Goal: Task Accomplishment & Management: Complete application form

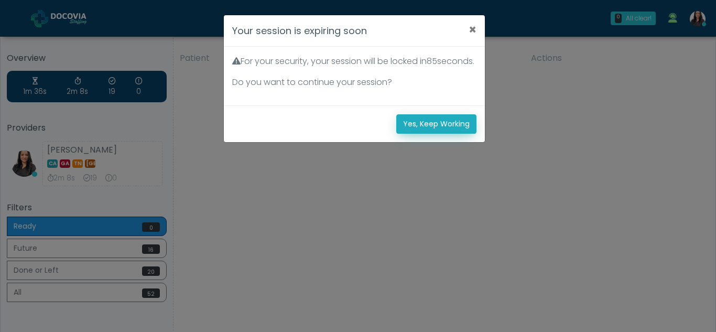
click at [436, 134] on button "Yes, Keep Working" at bounding box center [436, 123] width 80 height 19
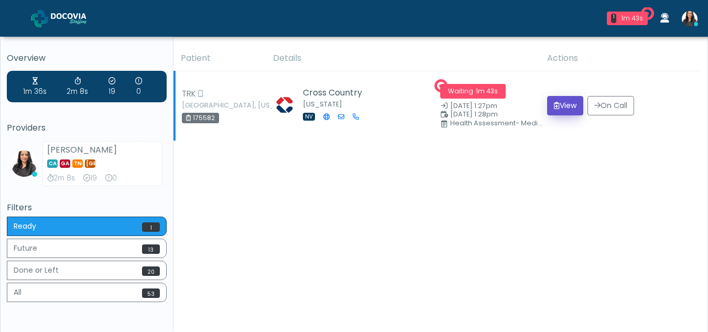
click at [554, 111] on button "View" at bounding box center [565, 105] width 36 height 19
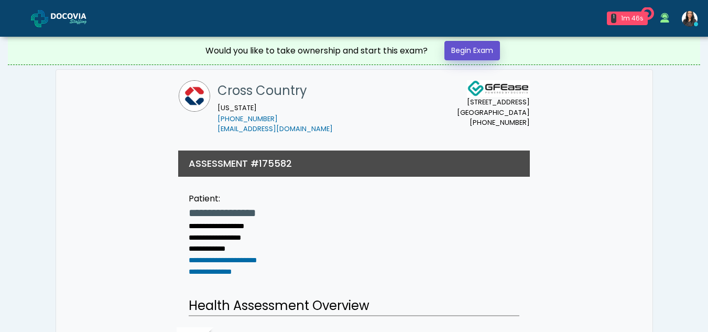
click at [484, 50] on link "Begin Exam" at bounding box center [472, 50] width 56 height 19
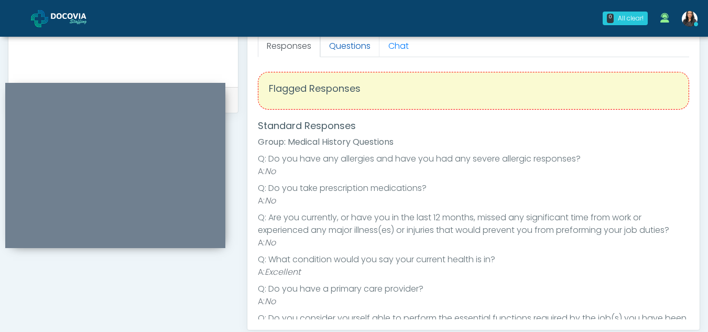
click at [346, 46] on link "Questions" at bounding box center [349, 46] width 59 height 22
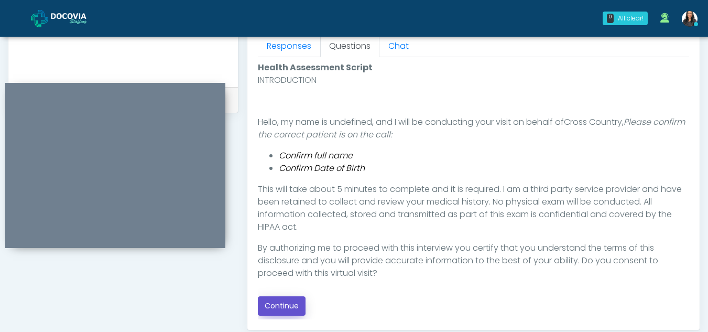
click at [293, 302] on button "Continue" at bounding box center [282, 305] width 48 height 19
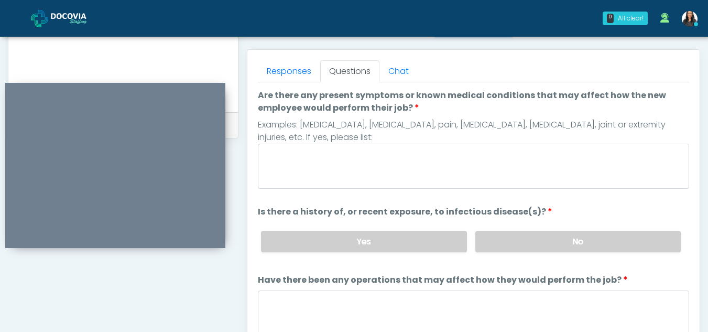
scroll to position [435, 0]
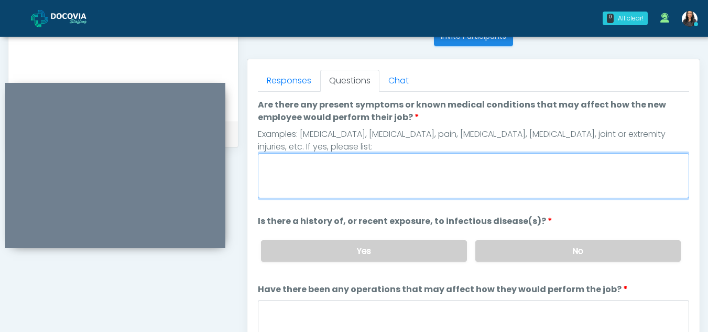
click at [345, 177] on textarea "Are there any present symptoms or known medical conditions that may affect how …" at bounding box center [473, 175] width 431 height 45
type textarea "**"
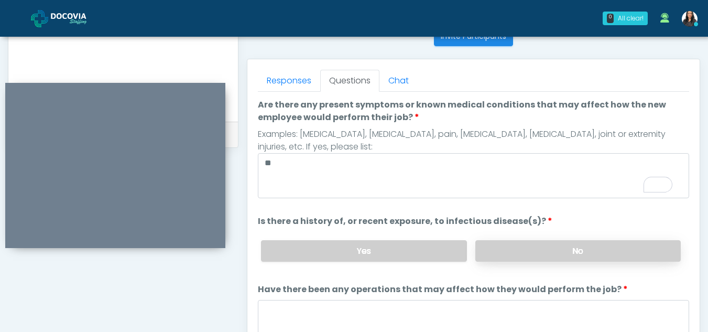
click at [542, 242] on label "No" at bounding box center [577, 250] width 205 height 21
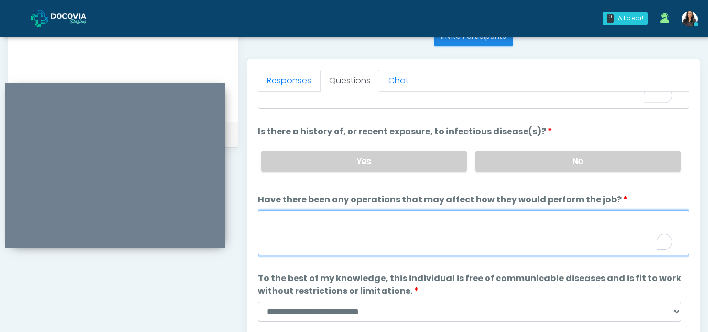
click at [348, 235] on textarea "Have there been any operations that may affect how they would perform the job?" at bounding box center [473, 232] width 431 height 45
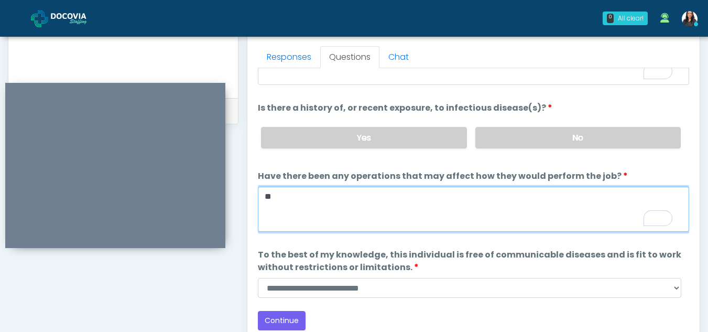
scroll to position [465, 0]
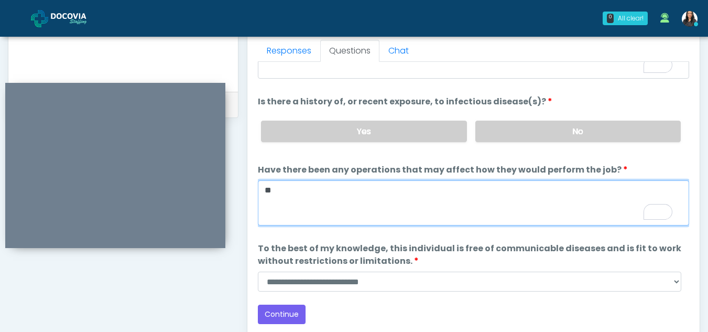
type textarea "**"
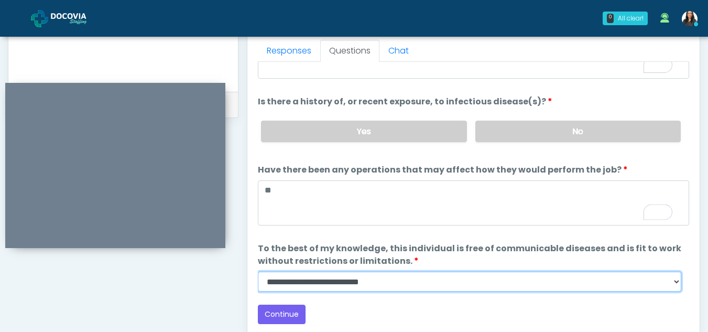
click at [675, 282] on select "**********" at bounding box center [469, 281] width 423 height 20
select select "******"
click at [258, 271] on select "**********" at bounding box center [469, 281] width 423 height 20
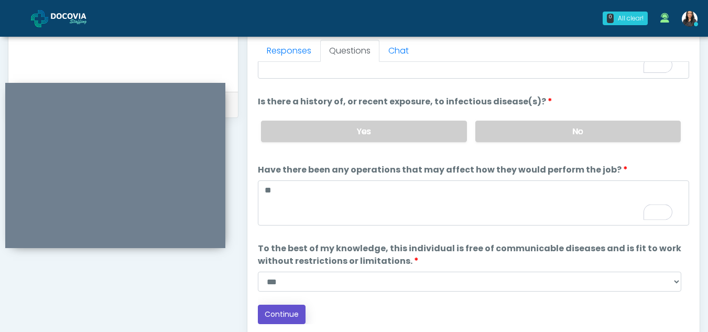
click at [294, 312] on button "Continue" at bounding box center [282, 313] width 48 height 19
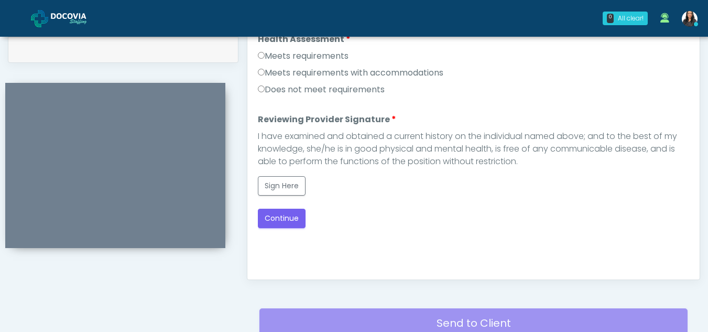
scroll to position [486, 0]
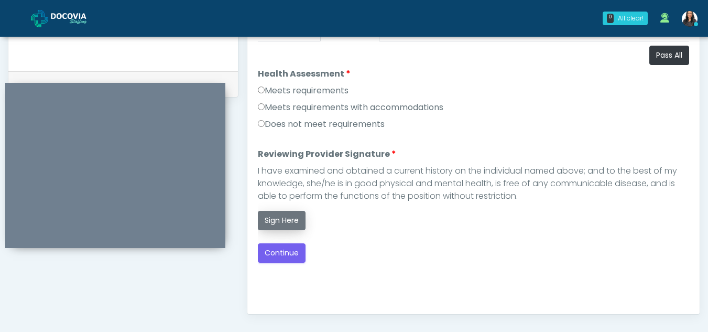
click at [290, 225] on button "Sign Here" at bounding box center [282, 220] width 48 height 19
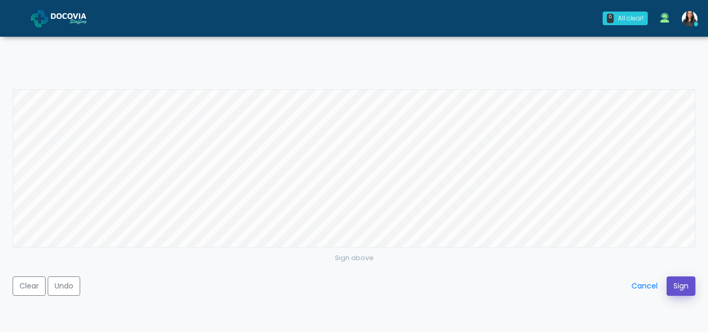
click at [679, 289] on button "Sign" at bounding box center [680, 285] width 29 height 19
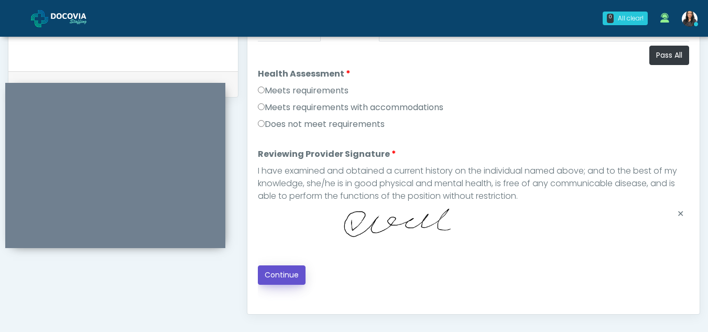
click at [293, 280] on button "Continue" at bounding box center [282, 274] width 48 height 19
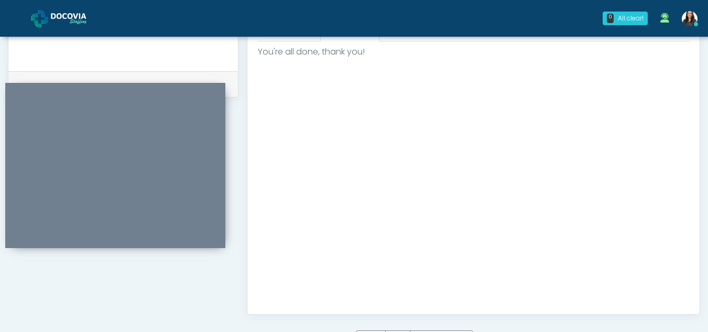
scroll to position [628, 0]
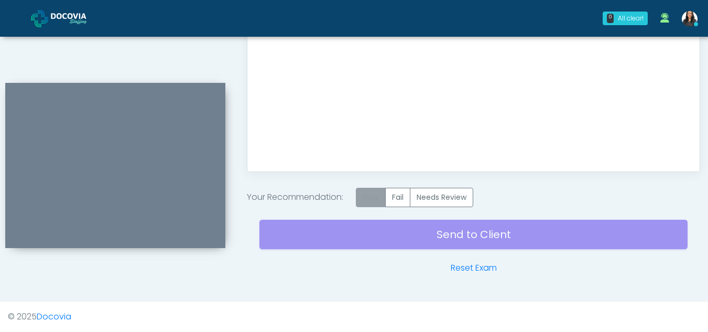
click at [386, 196] on label "Pass" at bounding box center [371, 197] width 30 height 19
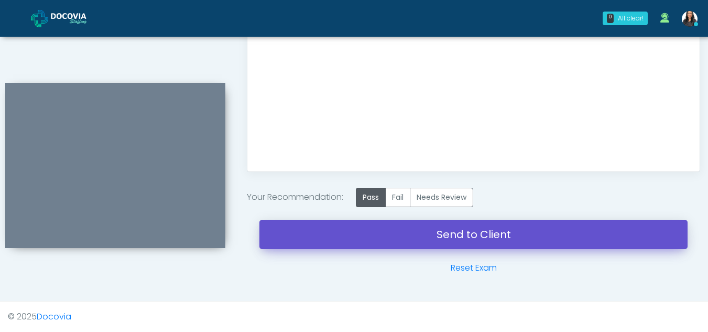
click at [466, 226] on link "Send to Client" at bounding box center [473, 234] width 428 height 29
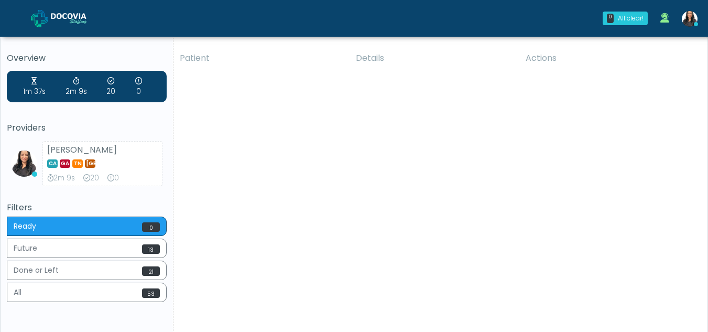
click at [413, 190] on div "Patient Details Actions TRK [GEOGRAPHIC_DATA], [US_STATE] 175582 Cross Country …" at bounding box center [436, 195] width 526 height 298
click at [687, 154] on div "Patient Details Actions KOA Bettendorf, Iowa 175613 Stability Healthcare Pasade…" at bounding box center [436, 195] width 526 height 298
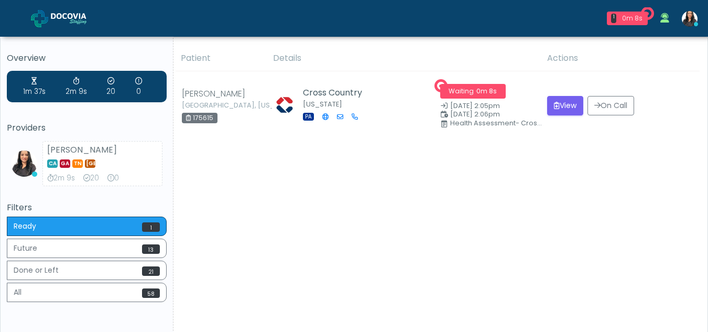
click at [457, 210] on div "Patient Details Actions alf Altoona, Pennsylvania 175615 Cross Country Pennsylv…" at bounding box center [436, 195] width 526 height 298
click at [563, 108] on button "View" at bounding box center [565, 105] width 36 height 19
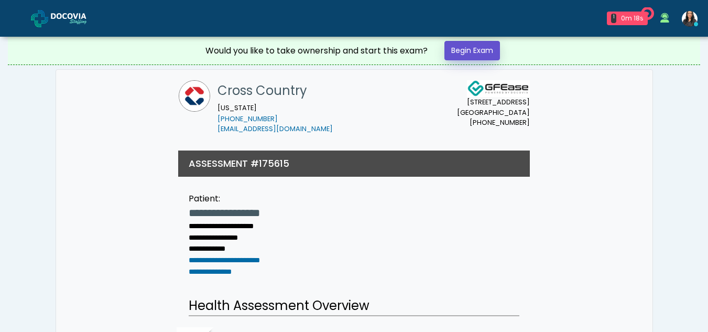
click at [480, 51] on link "Begin Exam" at bounding box center [472, 50] width 56 height 19
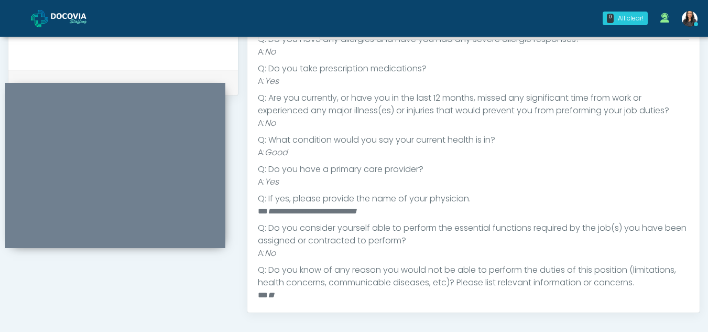
scroll to position [110, 0]
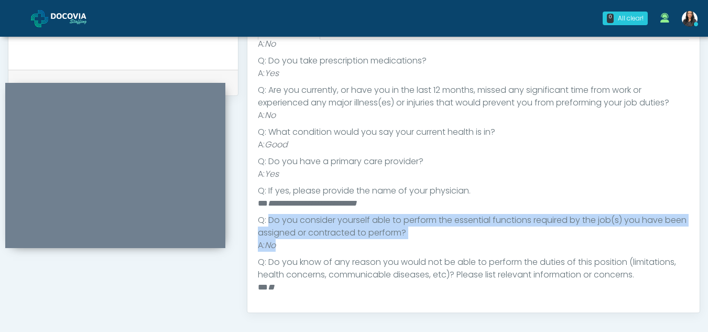
drag, startPoint x: 268, startPoint y: 220, endPoint x: 287, endPoint y: 250, distance: 35.0
click at [287, 250] on ul "Q: Do you have any allergies and have you had any severe allergic responses? A:…" at bounding box center [473, 159] width 431 height 268
copy ul "Do you consider yourself able to perform the essential functions required by th…"
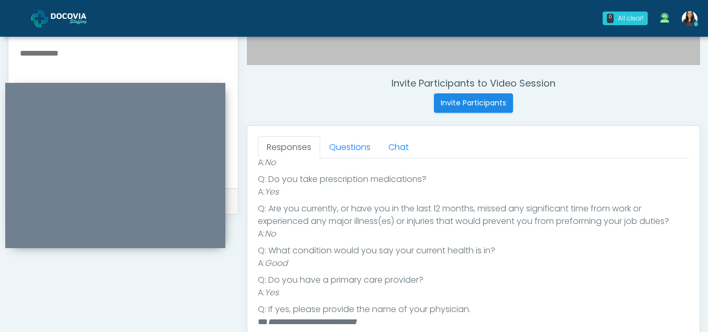
scroll to position [366, 0]
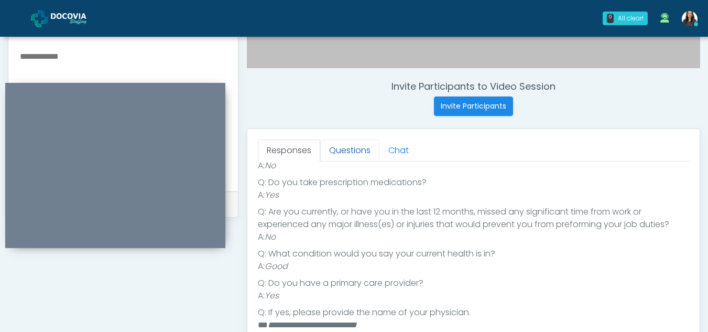
click at [360, 144] on link "Questions" at bounding box center [349, 150] width 59 height 22
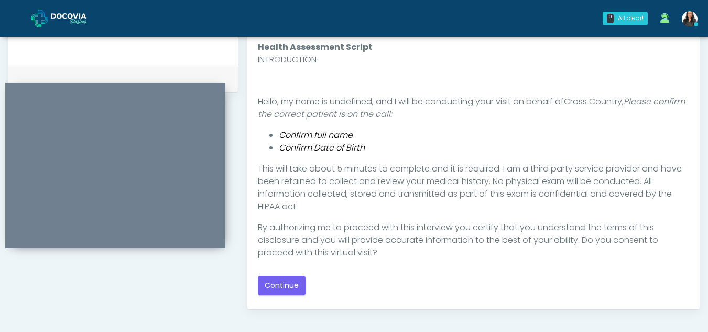
scroll to position [551, 0]
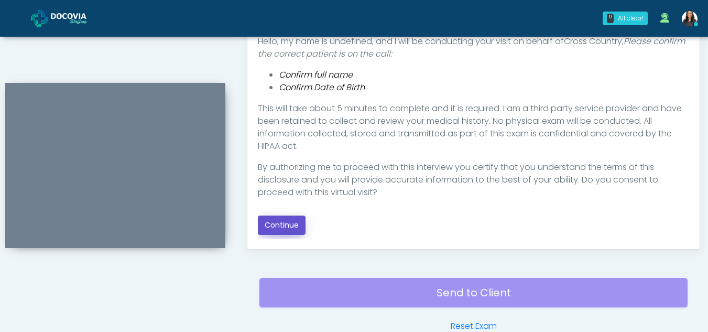
click at [281, 222] on button "Continue" at bounding box center [282, 224] width 48 height 19
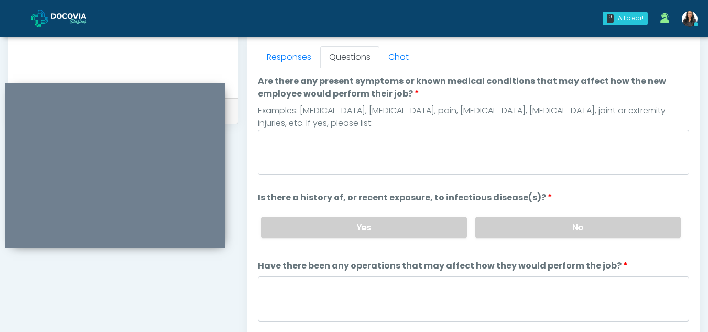
scroll to position [453, 0]
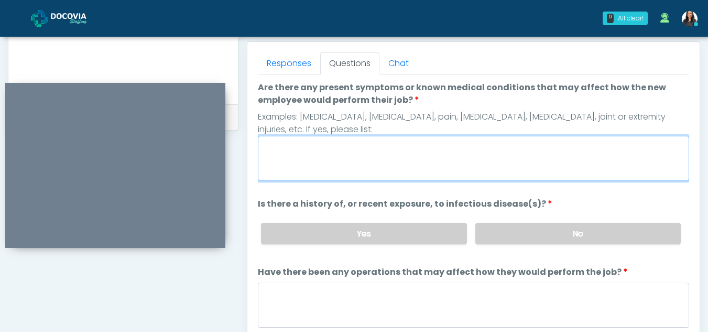
click at [297, 152] on textarea "Are there any present symptoms or known medical conditions that may affect how …" at bounding box center [473, 158] width 431 height 45
type textarea "**"
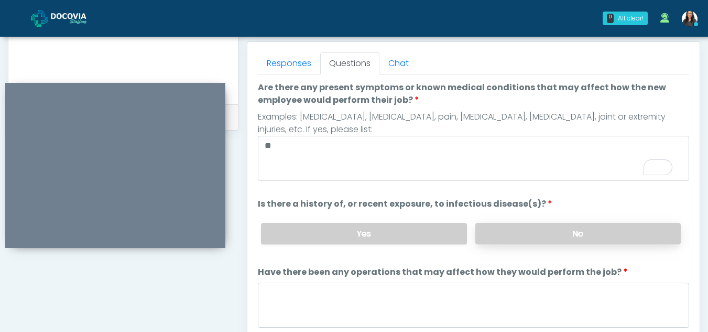
click at [501, 233] on label "No" at bounding box center [577, 233] width 205 height 21
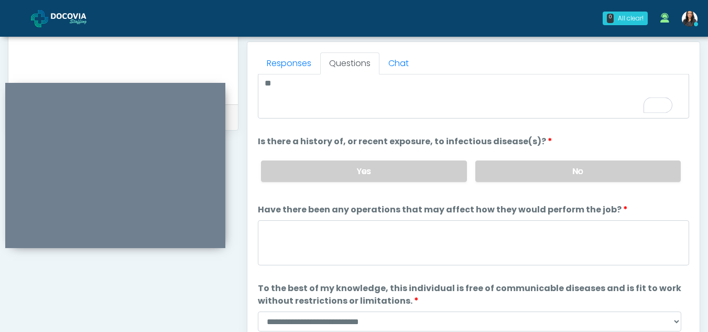
scroll to position [72, 0]
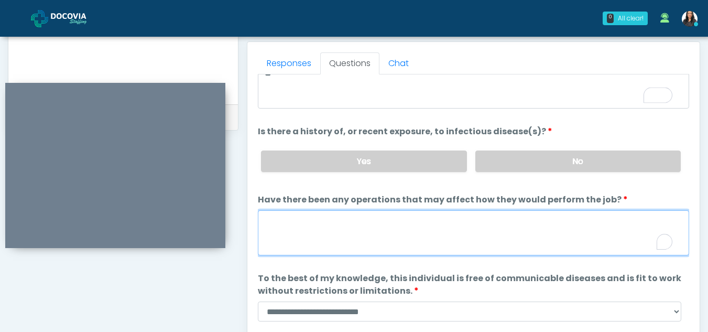
click at [331, 238] on textarea "Have there been any operations that may affect how they would perform the job?" at bounding box center [473, 232] width 431 height 45
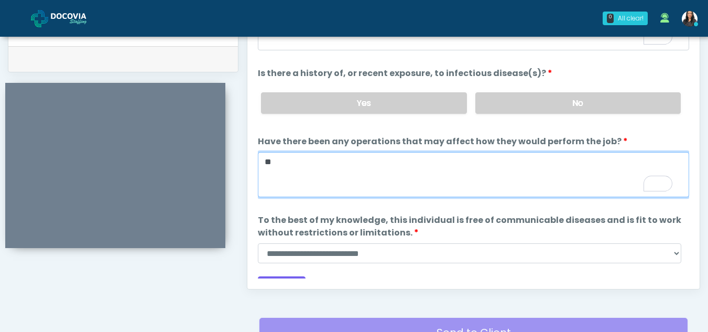
scroll to position [516, 0]
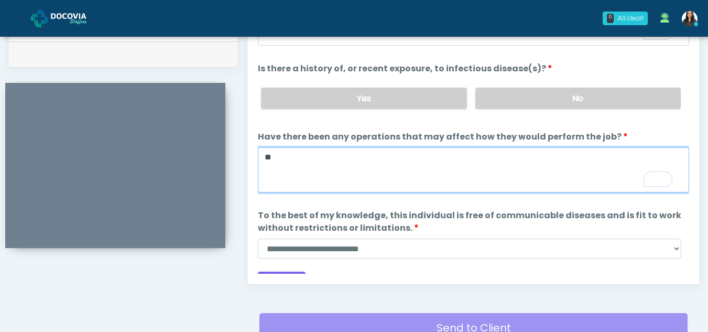
type textarea "**"
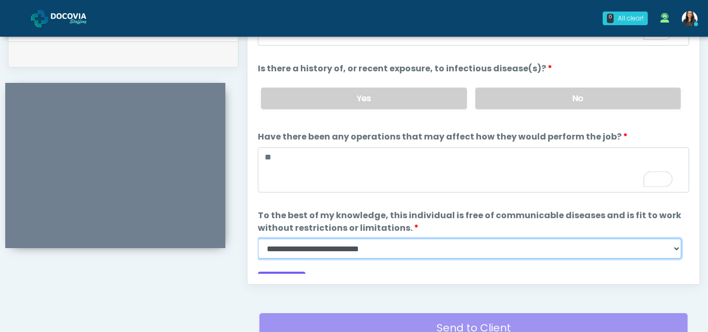
click at [676, 249] on select "**********" at bounding box center [469, 248] width 423 height 20
select select "******"
click at [258, 238] on select "**********" at bounding box center [469, 248] width 423 height 20
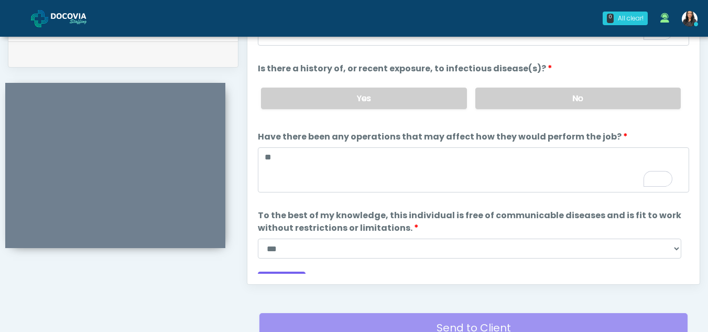
scroll to position [90, 0]
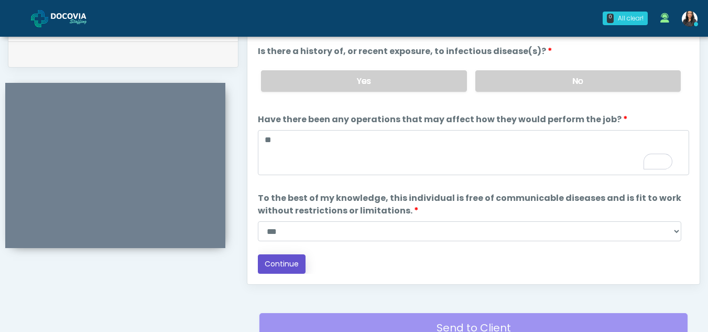
click at [284, 265] on button "Continue" at bounding box center [282, 263] width 48 height 19
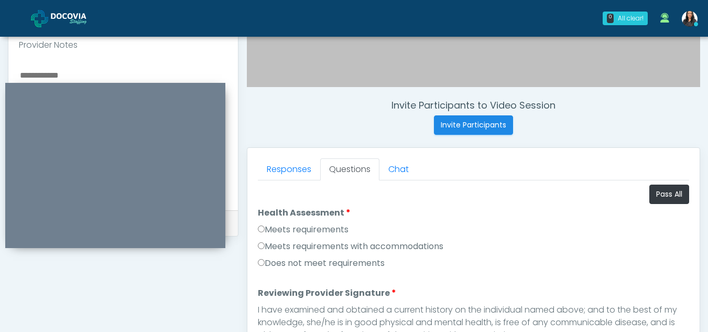
scroll to position [367, 0]
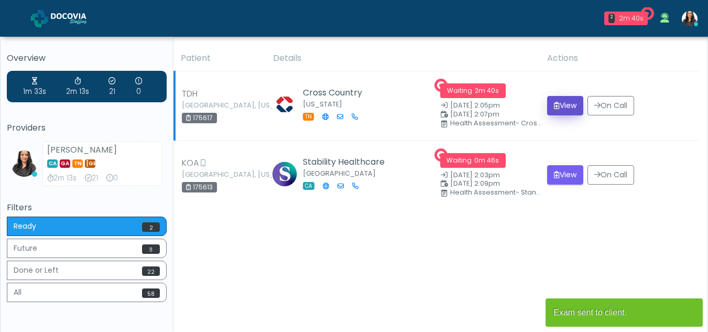
click at [561, 97] on button "View" at bounding box center [565, 105] width 36 height 19
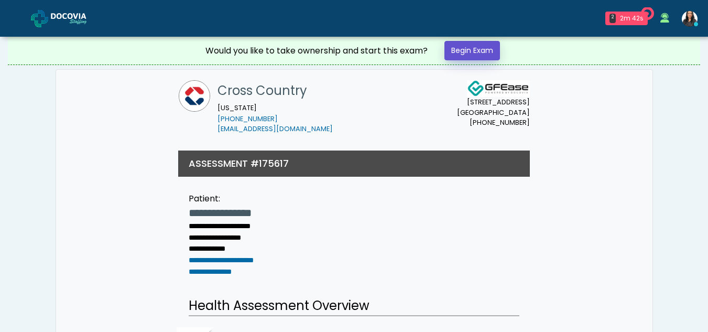
click at [487, 48] on link "Begin Exam" at bounding box center [472, 50] width 56 height 19
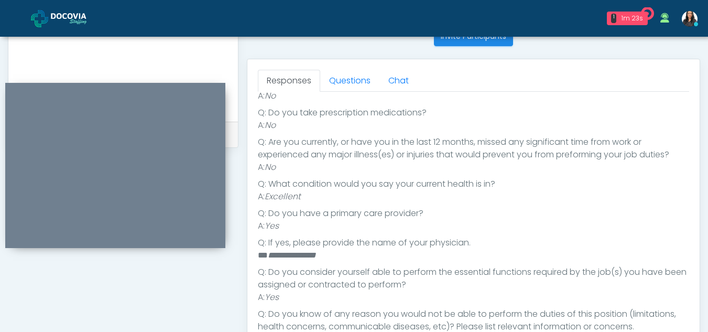
scroll to position [412, 0]
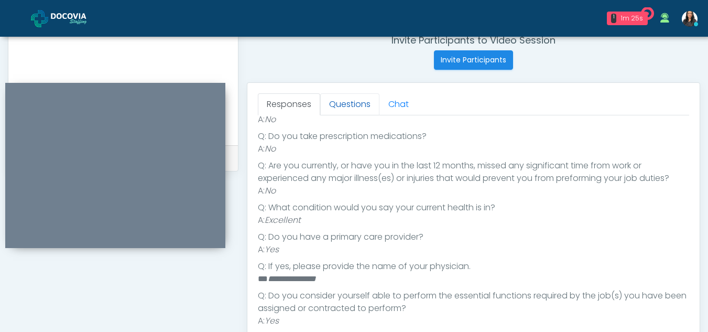
click at [341, 98] on link "Questions" at bounding box center [349, 104] width 59 height 22
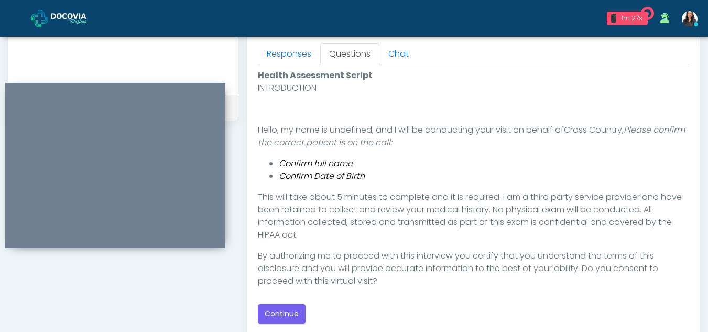
scroll to position [497, 0]
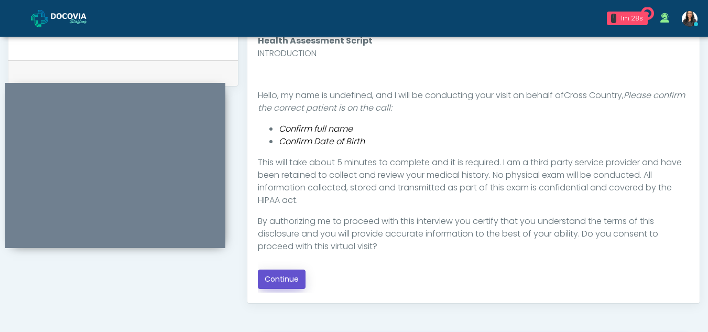
click at [281, 279] on button "Continue" at bounding box center [282, 278] width 48 height 19
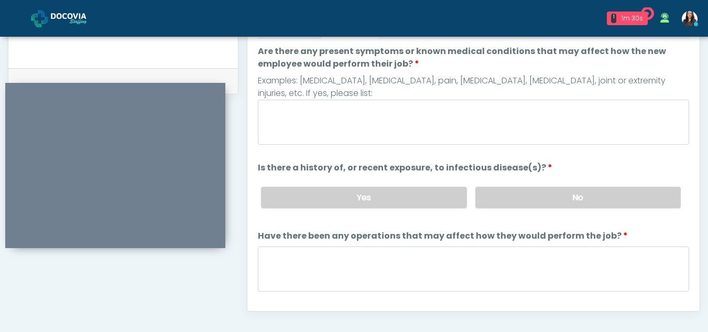
scroll to position [486, 0]
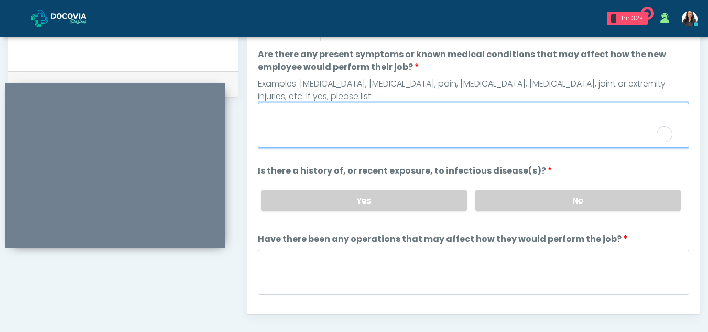
click at [346, 110] on textarea "Are there any present symptoms or known medical conditions that may affect how …" at bounding box center [473, 125] width 431 height 45
type textarea "**"
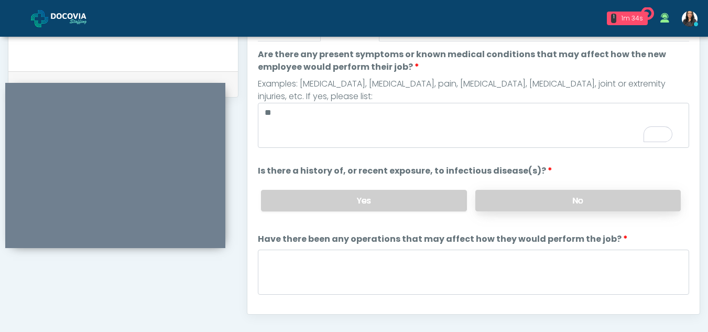
click at [623, 207] on label "No" at bounding box center [577, 200] width 205 height 21
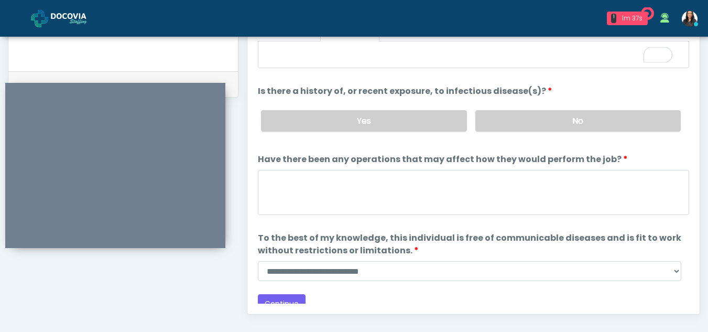
scroll to position [90, 0]
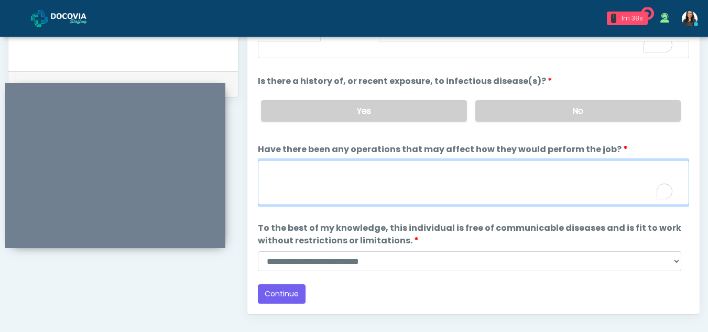
click at [347, 182] on textarea "Have there been any operations that may affect how they would perform the job?" at bounding box center [473, 182] width 431 height 45
type textarea "**"
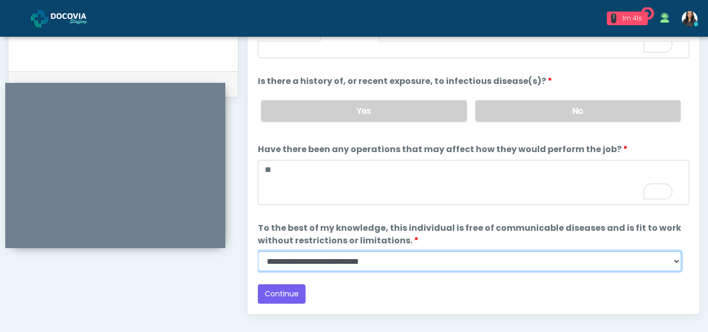
click at [673, 264] on select "**********" at bounding box center [469, 261] width 423 height 20
select select "******"
click at [258, 251] on select "**********" at bounding box center [469, 261] width 423 height 20
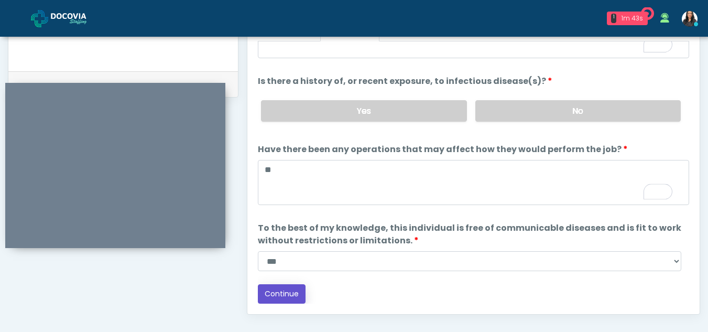
click at [270, 294] on button "Continue" at bounding box center [282, 293] width 48 height 19
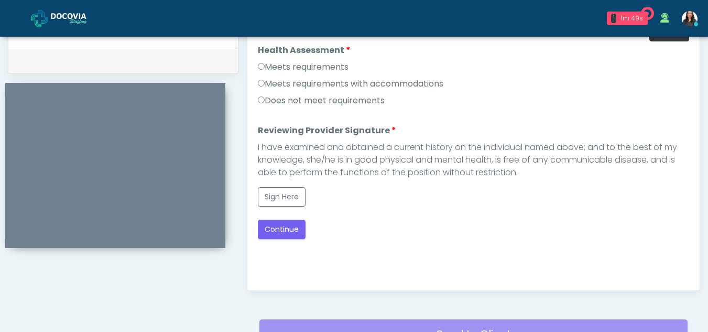
scroll to position [498, 0]
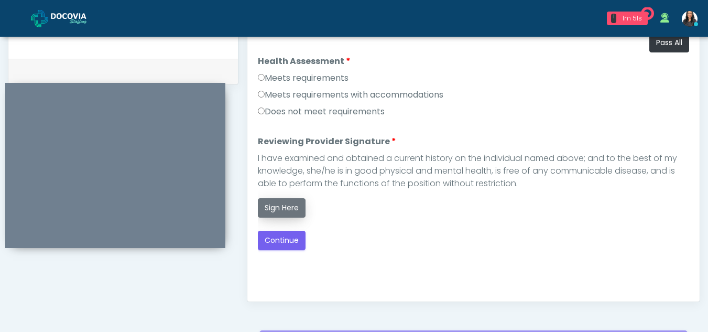
click at [286, 209] on button "Sign Here" at bounding box center [282, 207] width 48 height 19
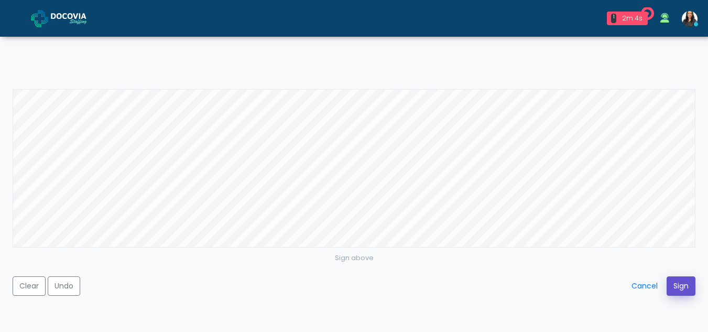
click at [677, 284] on button "Sign" at bounding box center [680, 285] width 29 height 19
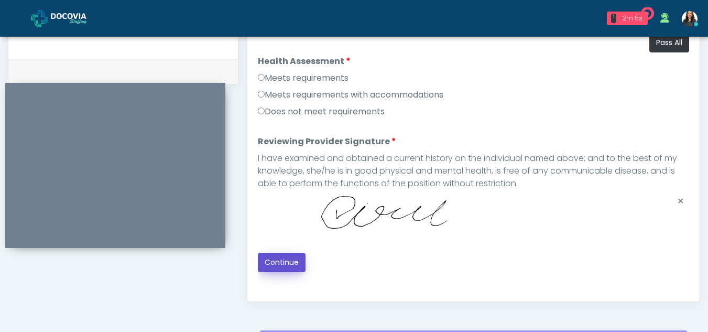
click at [277, 260] on button "Continue" at bounding box center [282, 262] width 48 height 19
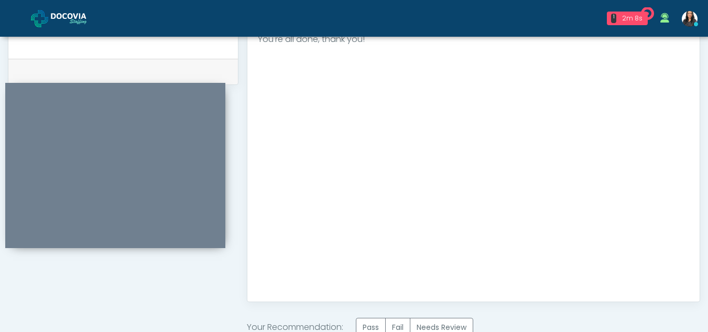
scroll to position [628, 0]
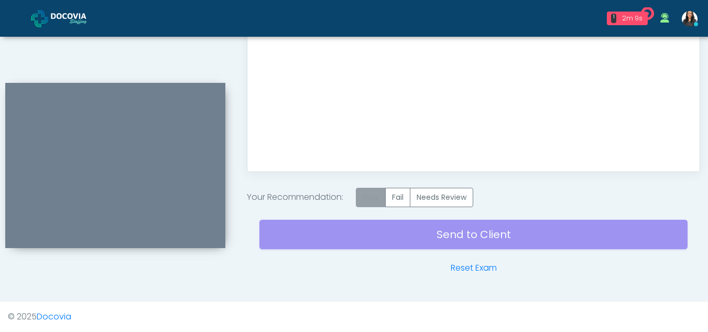
click at [375, 194] on label "Pass" at bounding box center [371, 197] width 30 height 19
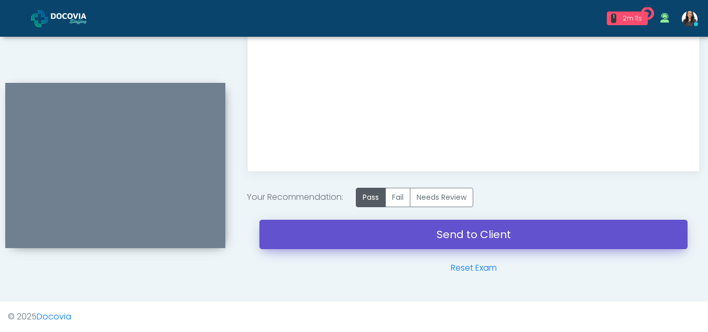
click at [450, 232] on link "Send to Client" at bounding box center [473, 234] width 428 height 29
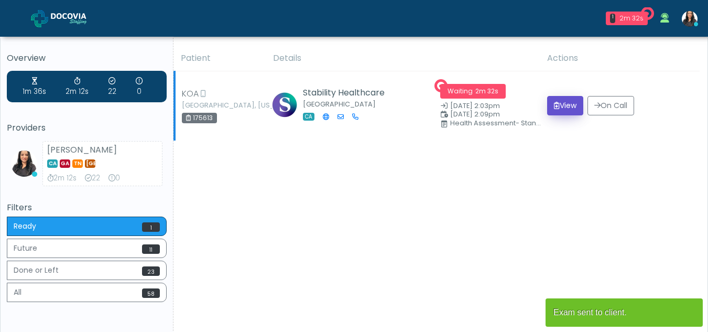
click at [558, 103] on button "View" at bounding box center [565, 105] width 36 height 19
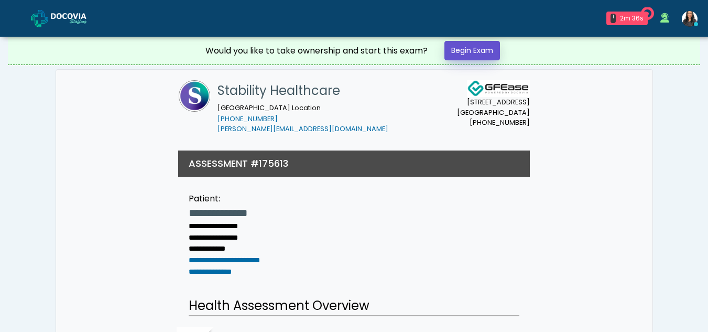
click at [470, 49] on link "Begin Exam" at bounding box center [472, 50] width 56 height 19
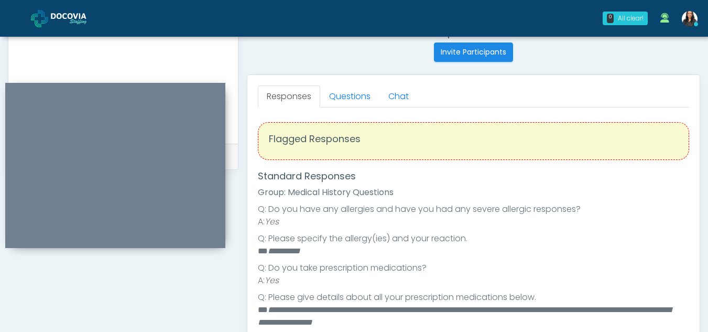
scroll to position [410, 0]
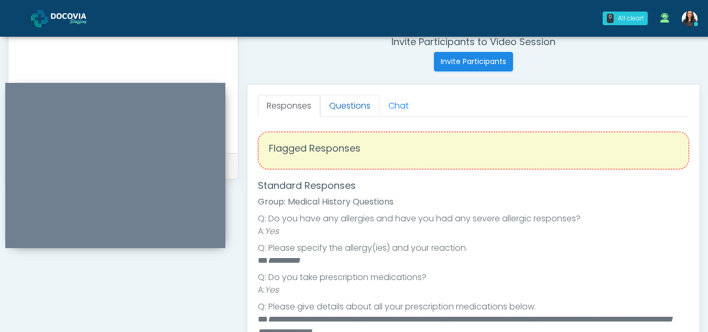
click at [348, 104] on link "Questions" at bounding box center [349, 106] width 59 height 22
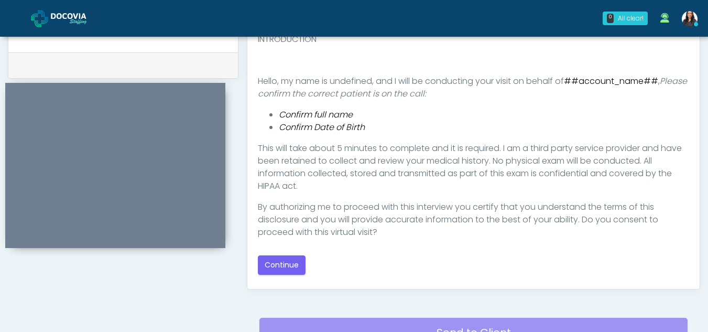
scroll to position [520, 0]
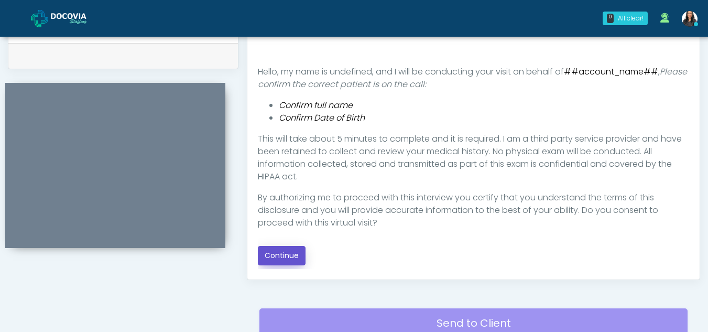
click at [284, 253] on button "Continue" at bounding box center [282, 255] width 48 height 19
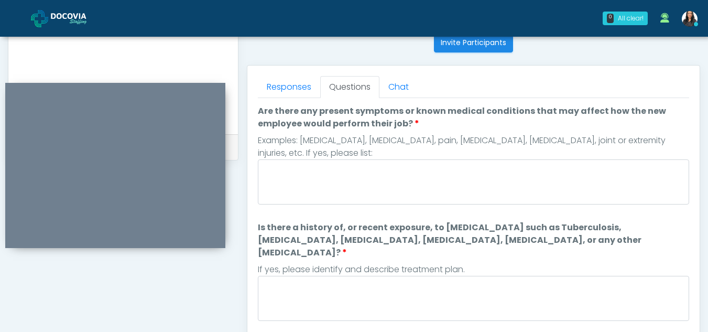
scroll to position [416, 0]
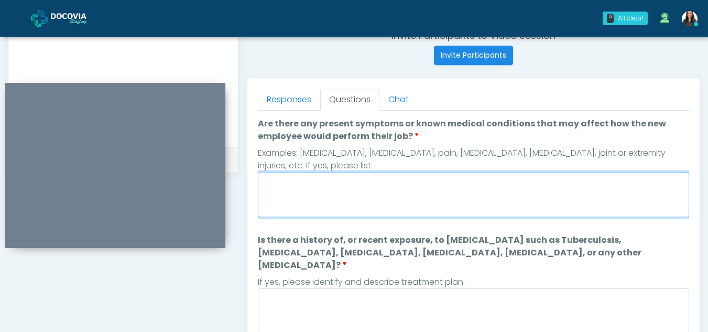
click at [336, 202] on textarea "Are there any present symptoms or known medical conditions that may affect how …" at bounding box center [473, 194] width 431 height 45
type textarea "**"
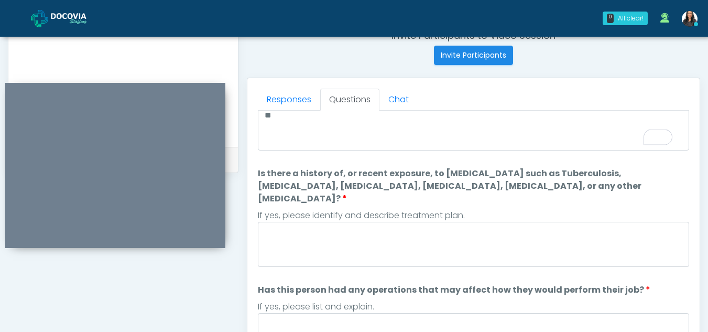
scroll to position [73, 0]
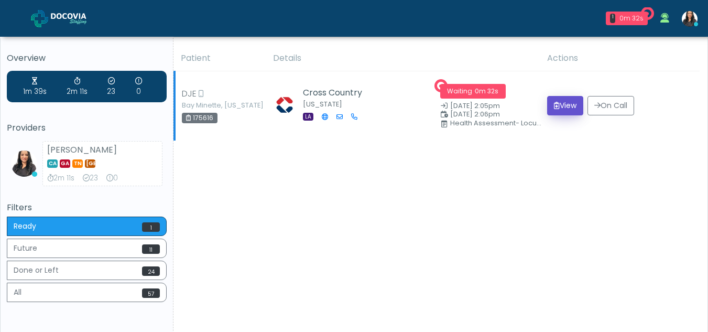
click at [574, 106] on button "View" at bounding box center [565, 105] width 36 height 19
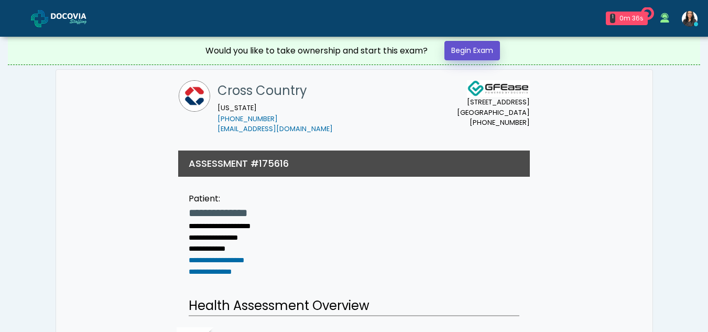
click at [467, 48] on link "Begin Exam" at bounding box center [472, 50] width 56 height 19
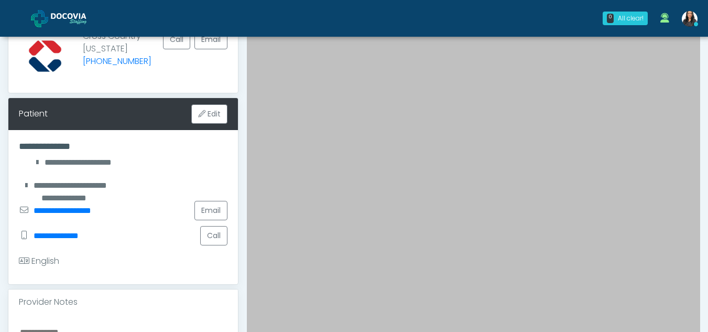
scroll to position [92, 0]
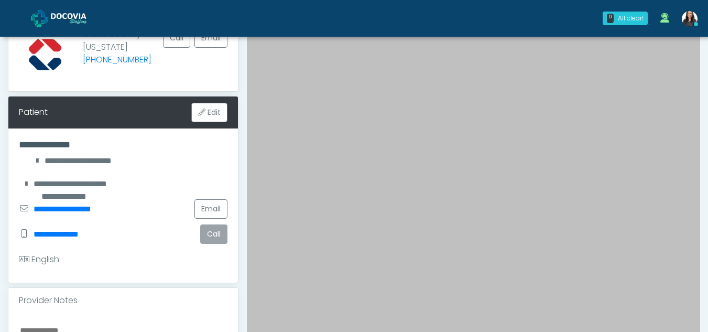
click at [214, 237] on button "Call" at bounding box center [213, 233] width 27 height 19
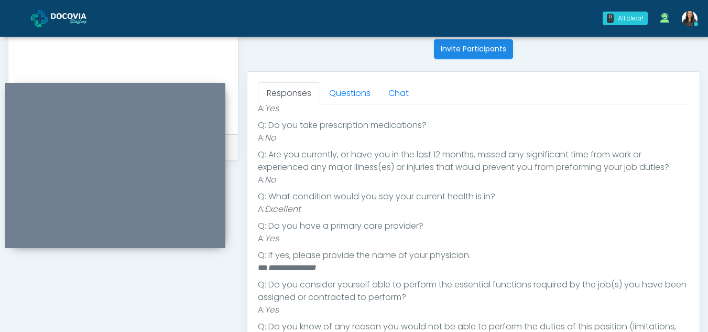
scroll to position [416, 0]
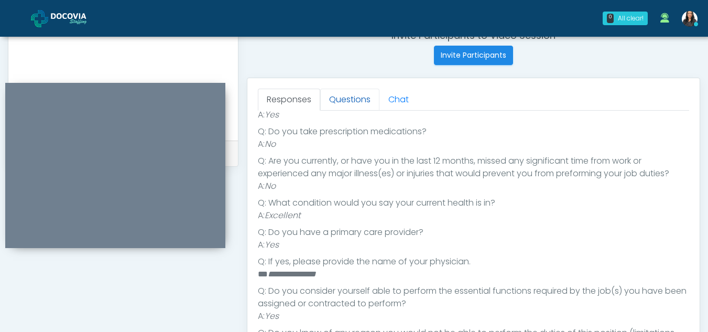
click at [357, 104] on link "Questions" at bounding box center [349, 100] width 59 height 22
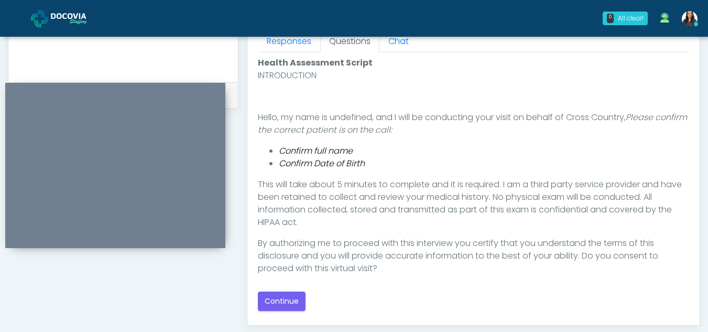
scroll to position [481, 0]
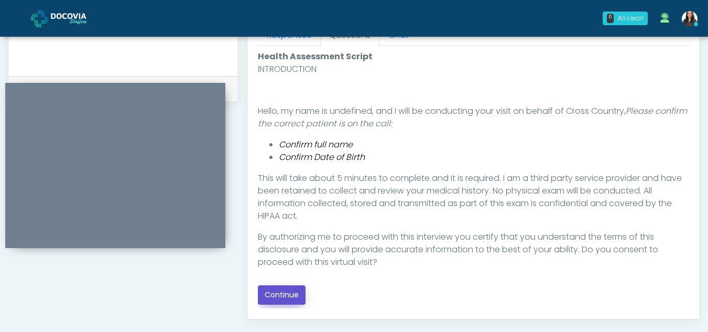
click at [287, 292] on button "Continue" at bounding box center [282, 294] width 48 height 19
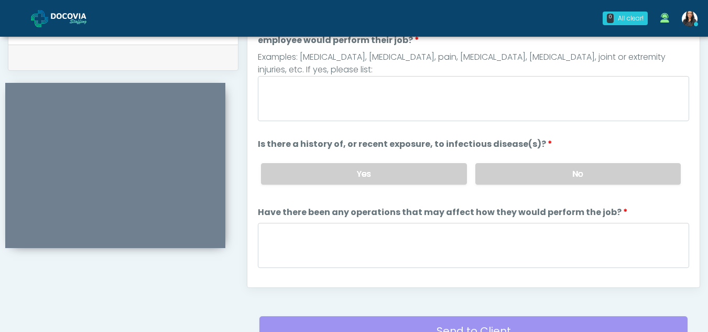
scroll to position [470, 0]
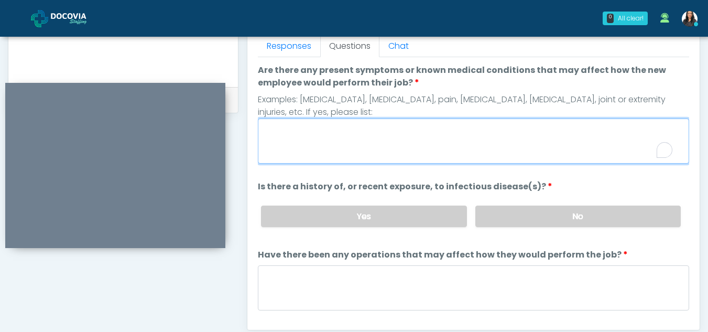
click at [303, 133] on textarea "Are there any present symptoms or known medical conditions that may affect how …" at bounding box center [473, 140] width 431 height 45
type textarea "**"
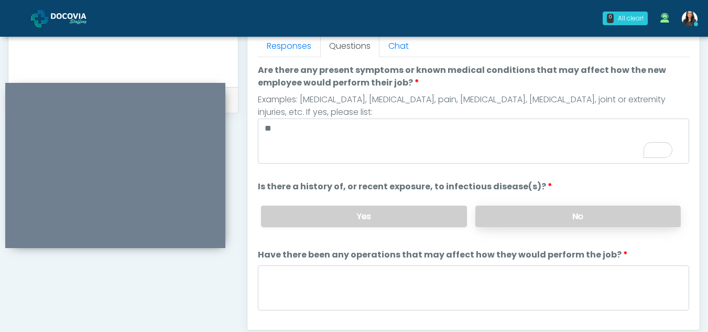
click at [564, 218] on label "No" at bounding box center [577, 215] width 205 height 21
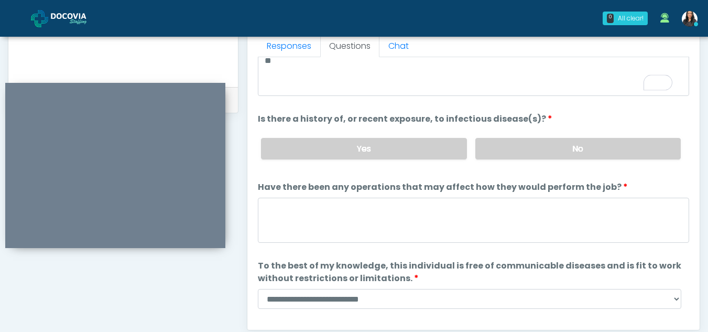
scroll to position [78, 0]
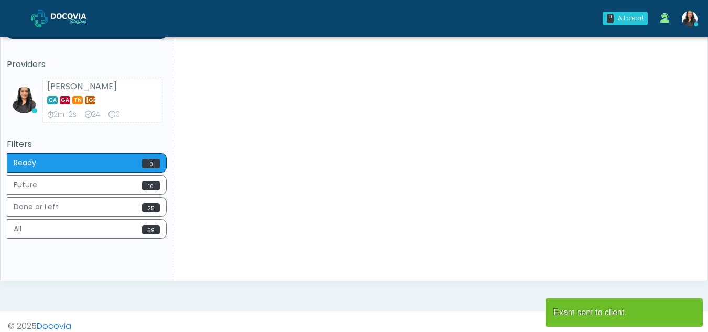
scroll to position [73, 0]
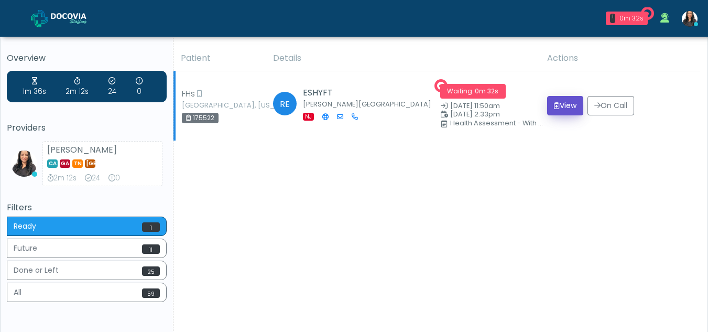
click at [561, 104] on button "View" at bounding box center [565, 105] width 36 height 19
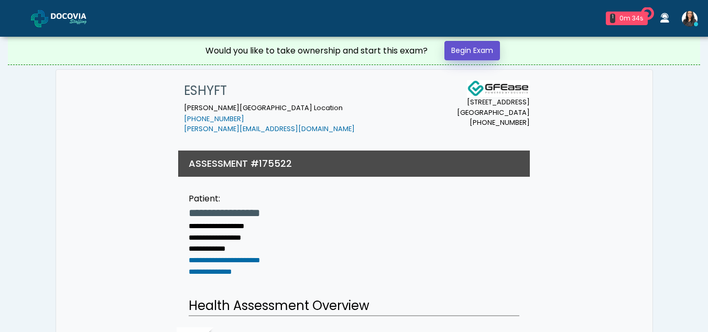
click at [481, 49] on link "Begin Exam" at bounding box center [472, 50] width 56 height 19
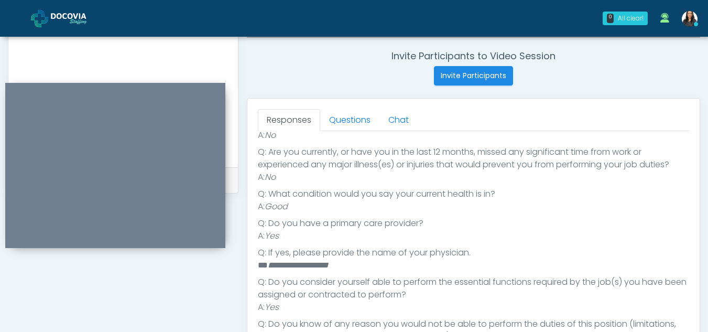
scroll to position [382, 0]
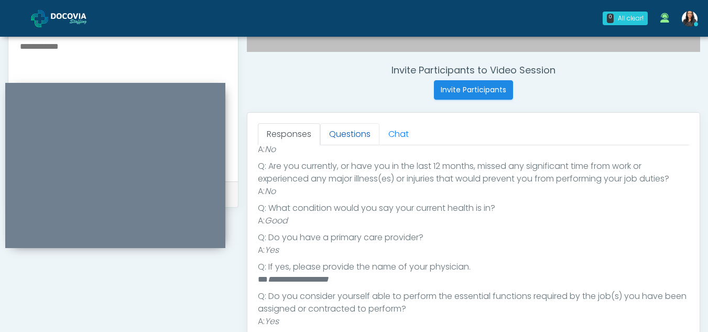
click at [360, 131] on link "Questions" at bounding box center [349, 134] width 59 height 22
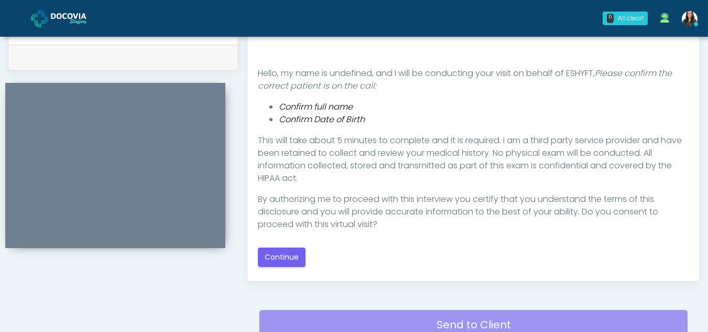
scroll to position [520, 0]
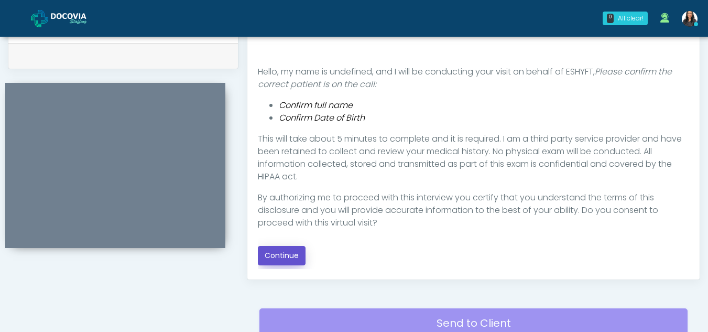
click at [296, 255] on button "Continue" at bounding box center [282, 255] width 48 height 19
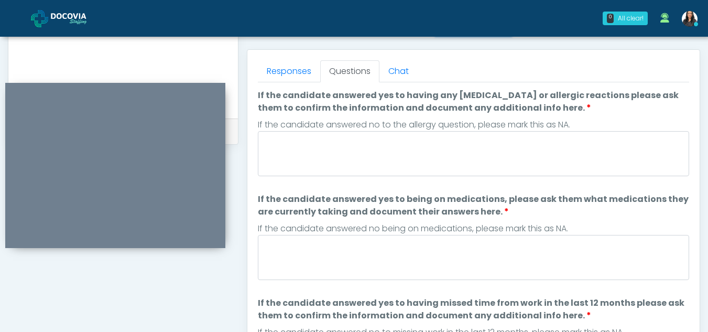
scroll to position [443, 0]
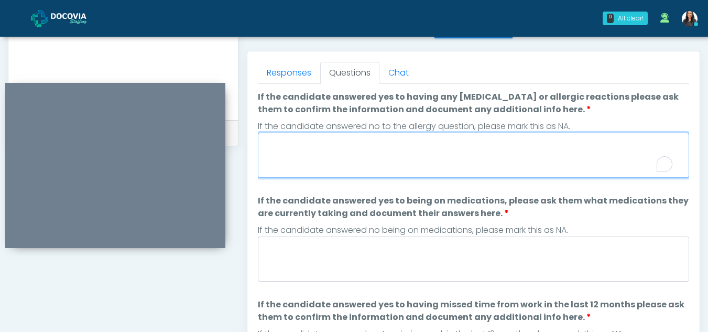
click at [322, 158] on textarea "If the candidate answered yes to having any allergies or allergic reactions ple…" at bounding box center [473, 155] width 431 height 45
type textarea "**"
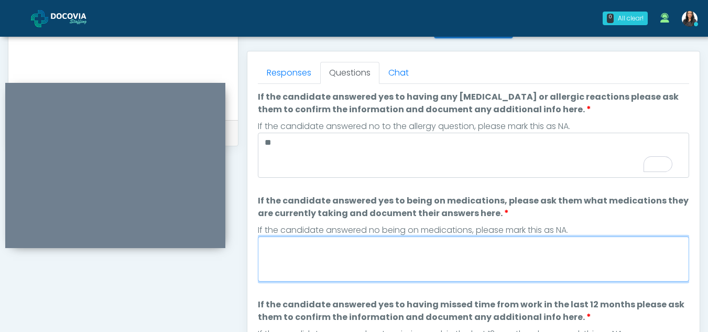
click at [372, 255] on textarea "If the candidate answered yes to being on medications, please ask them what med…" at bounding box center [473, 258] width 431 height 45
type textarea "*"
